Goal: Task Accomplishment & Management: Use online tool/utility

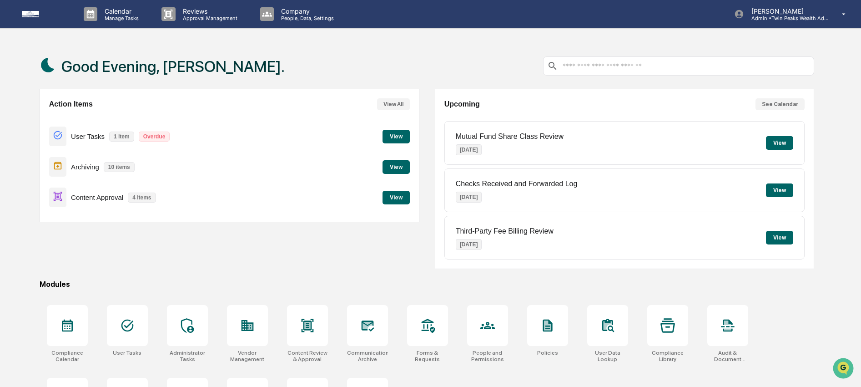
click at [393, 197] on button "View" at bounding box center [396, 198] width 27 height 14
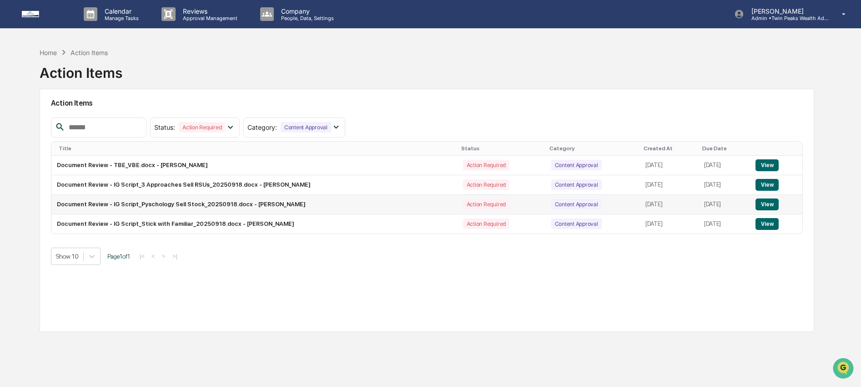
click at [761, 202] on button "View" at bounding box center [767, 204] width 23 height 12
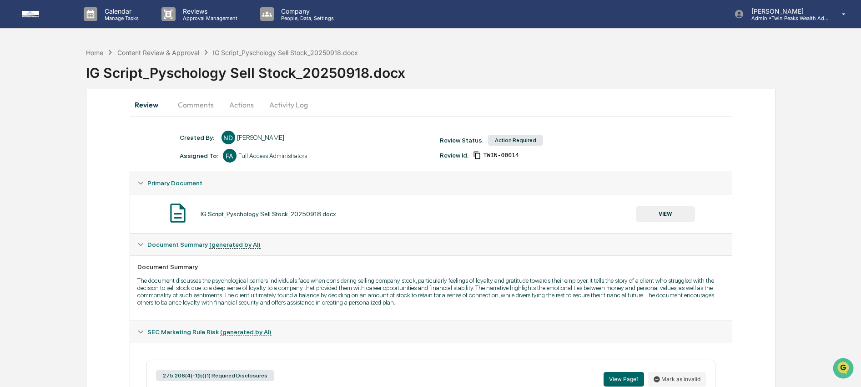
click at [246, 104] on button "Actions" at bounding box center [241, 105] width 41 height 22
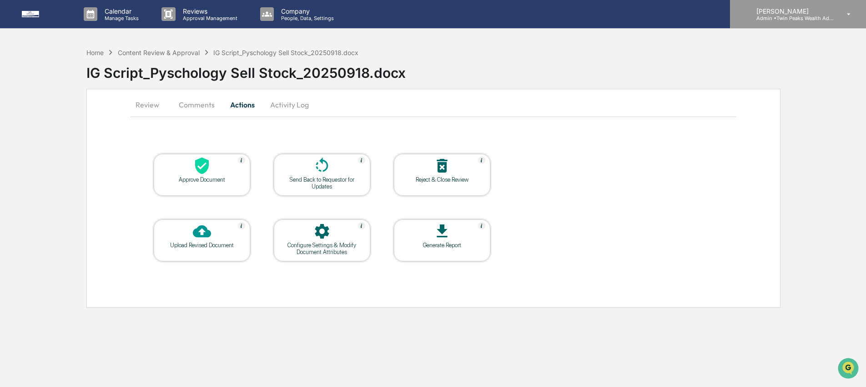
click at [802, 19] on p "Admin • Twin Peaks Wealth Advisors" at bounding box center [791, 18] width 85 height 6
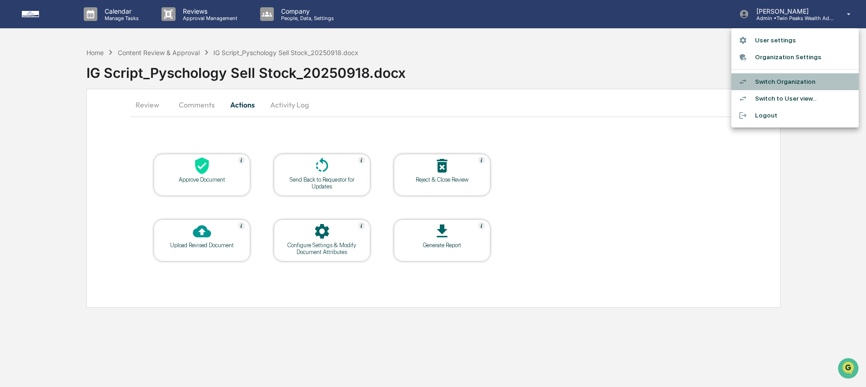
click at [801, 82] on li "Switch Organization" at bounding box center [794, 81] width 127 height 17
